Goal: Find specific page/section: Find specific page/section

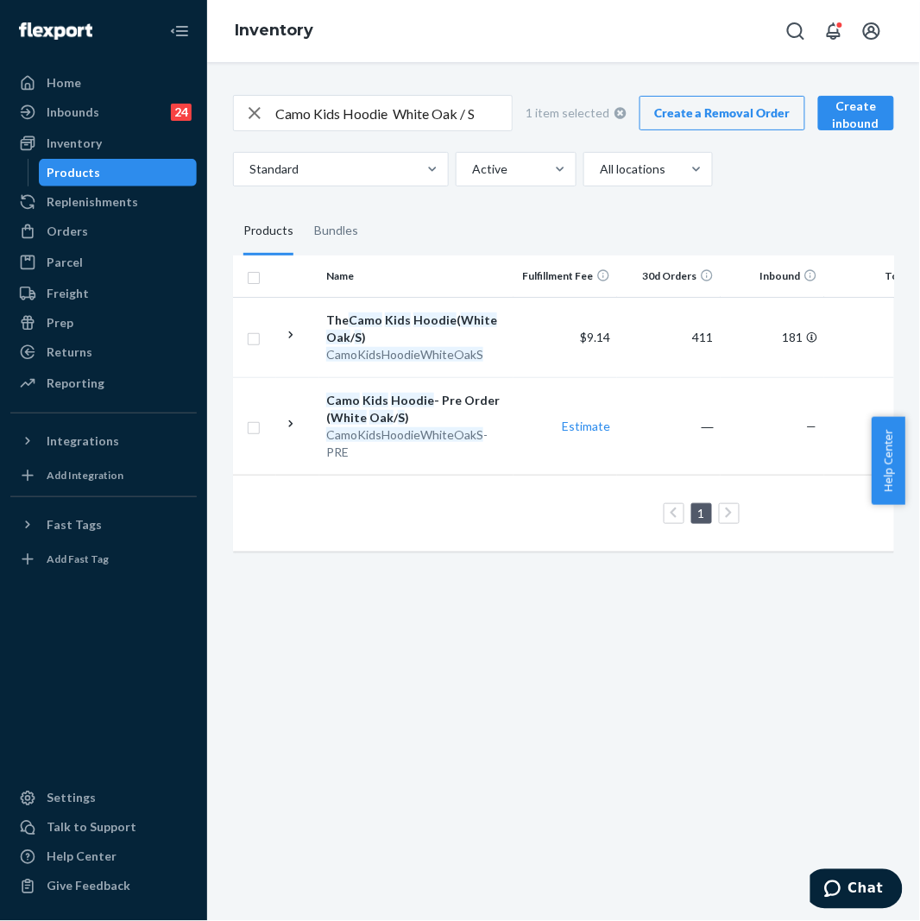
scroll to position [0, 98]
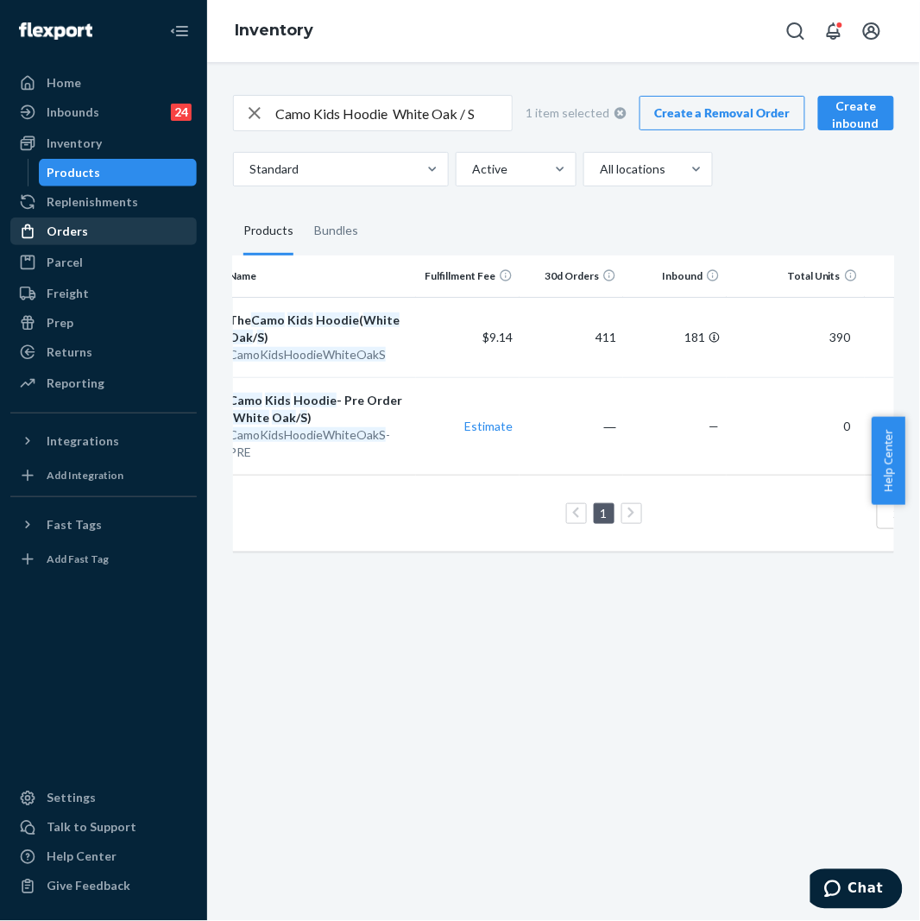
click at [84, 220] on div "Orders" at bounding box center [103, 231] width 183 height 24
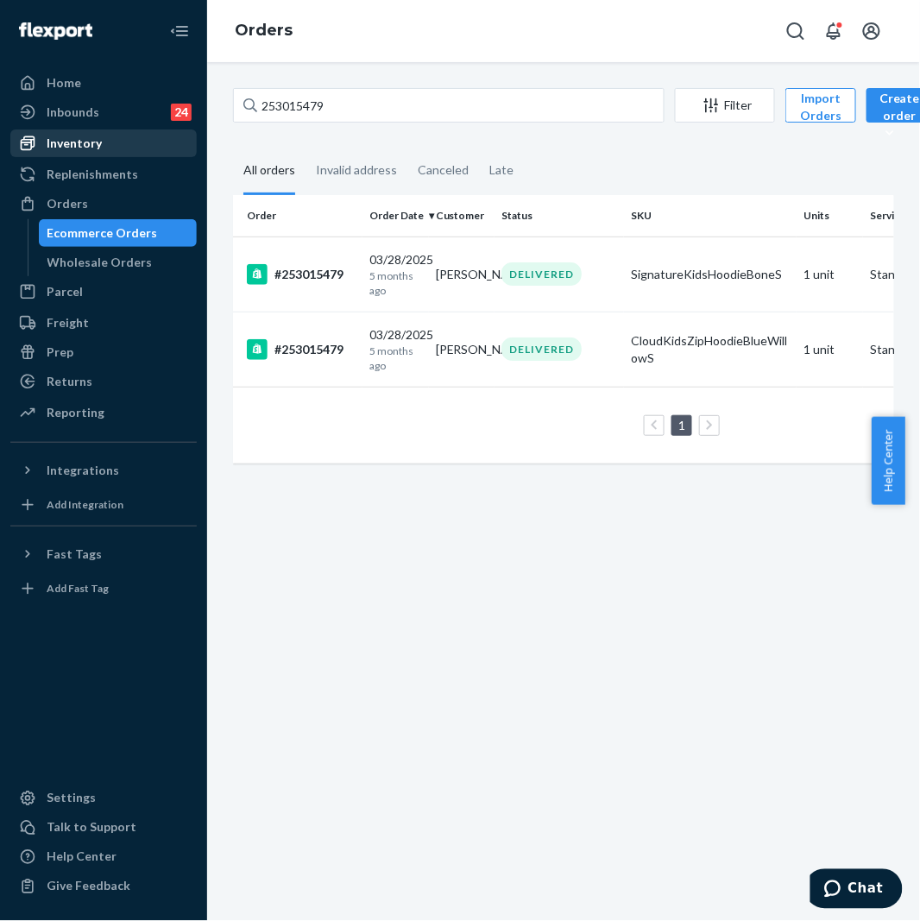
click at [98, 135] on div "Inventory" at bounding box center [74, 143] width 55 height 17
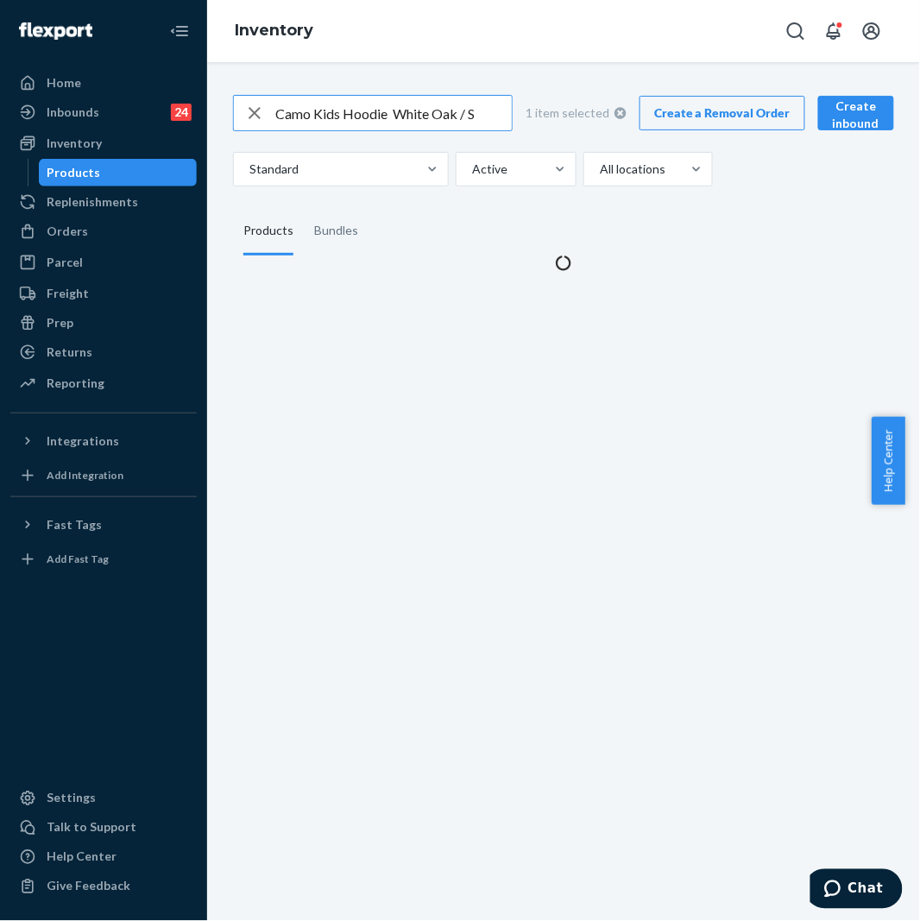
click at [348, 117] on input "Camo Kids Hoodie White Oak / S" at bounding box center [393, 113] width 236 height 35
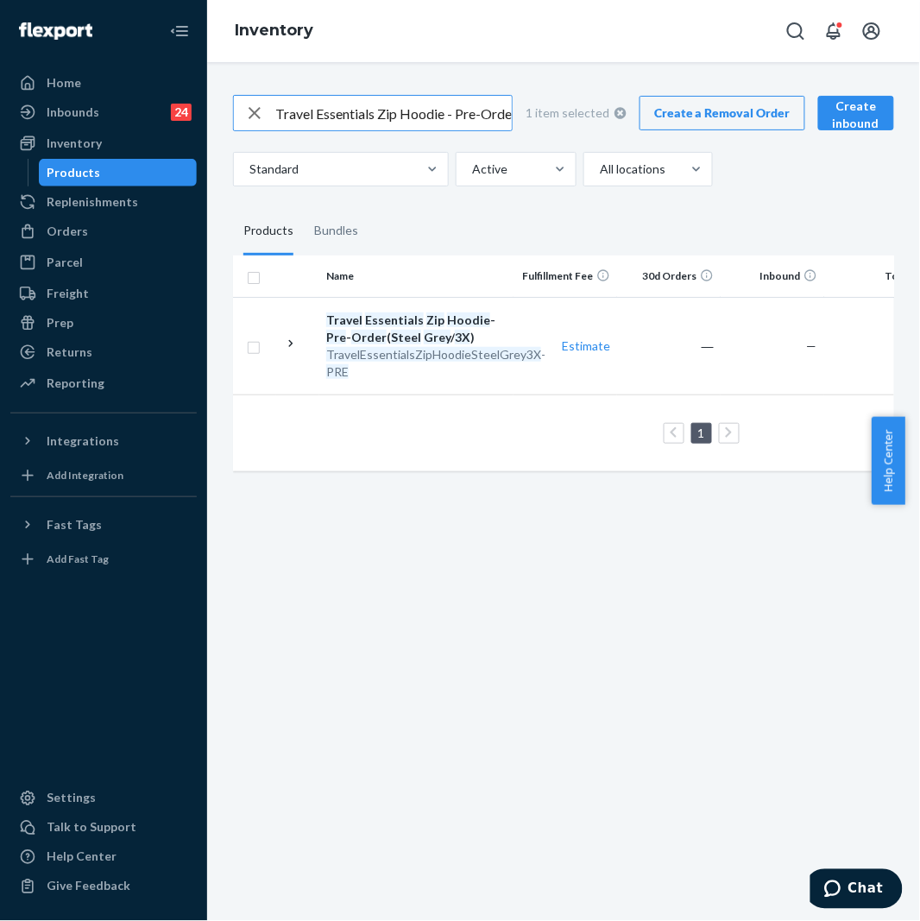
click at [459, 110] on input "Travel Essentials Zip Hoodie - Pre-Order Steel Grey / 3X" at bounding box center [393, 113] width 236 height 35
click at [445, 116] on input "Travel Essentials Zip Hoodie - Pre-Order Steel Grey / 3X" at bounding box center [393, 113] width 236 height 35
type input "Travel Essentials Zip Hoodie Steel Grey / 3X"
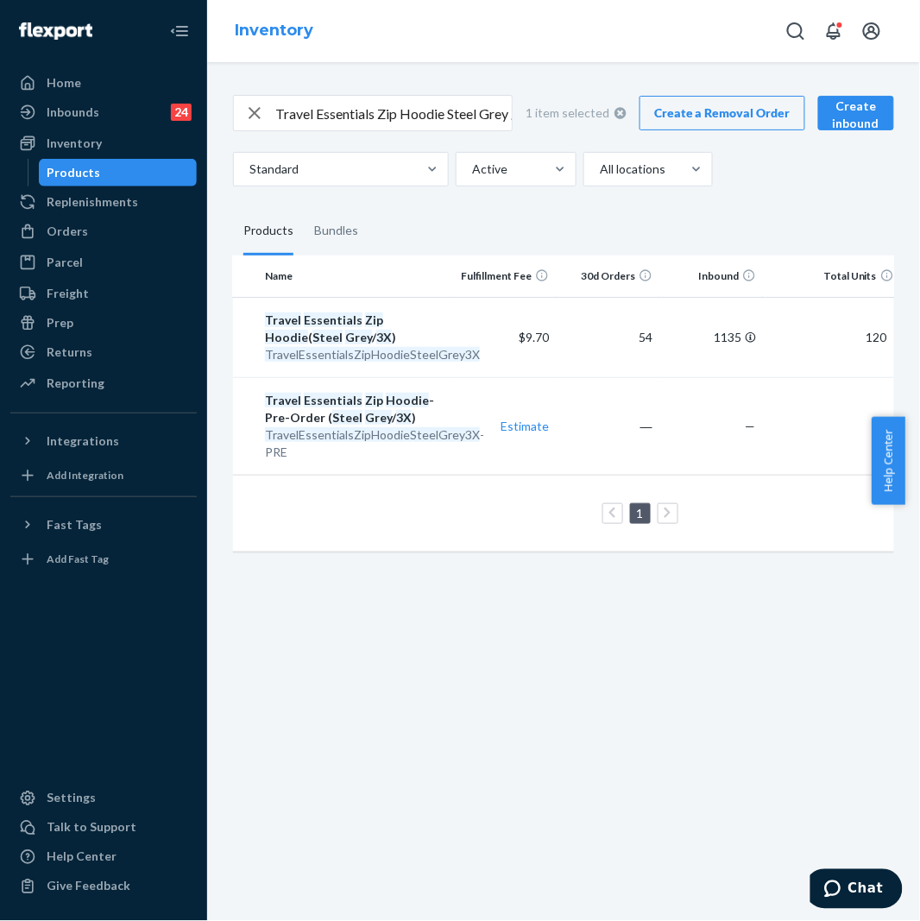
scroll to position [0, 73]
